Goal: Obtain resource: Obtain resource

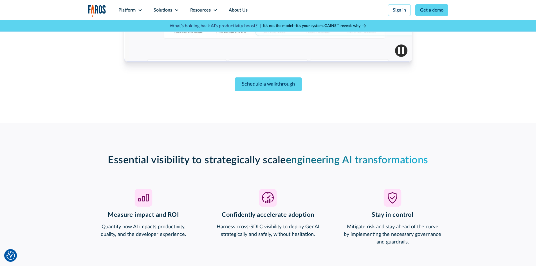
click at [304, 26] on strong "It’s not the model—it’s your system. GAINS™ reveals why" at bounding box center [311, 26] width 97 height 4
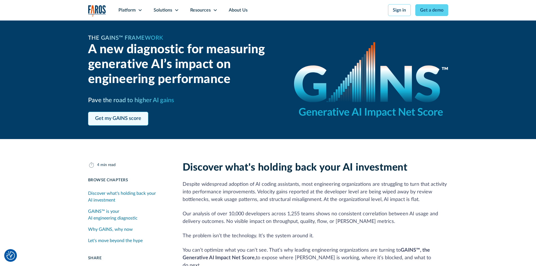
click at [124, 122] on link "Get my GAINS score" at bounding box center [118, 119] width 60 height 14
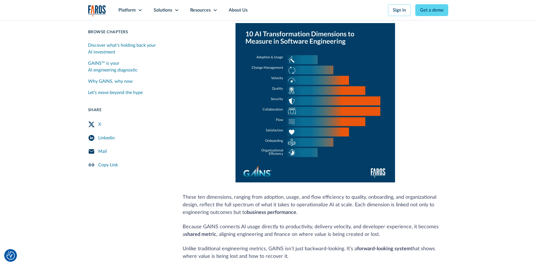
scroll to position [369, 0]
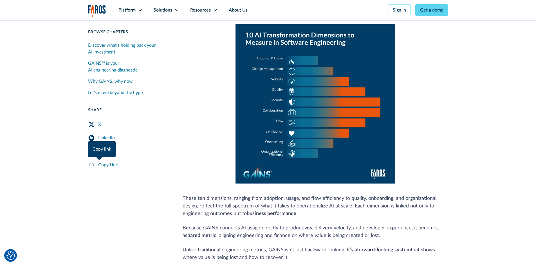
click at [92, 167] on icon "Copy Link" at bounding box center [91, 165] width 7 height 7
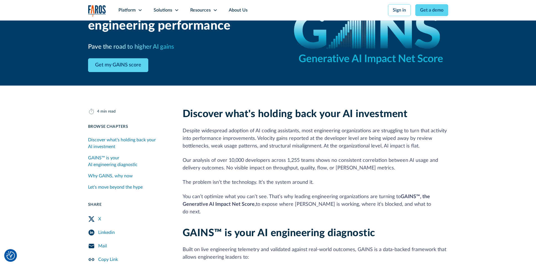
scroll to position [141, 0]
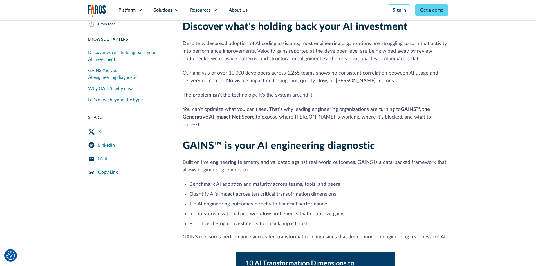
click at [92, 145] on rect "LinkedIn Share" at bounding box center [91, 145] width 6 height 6
